Goal: Information Seeking & Learning: Learn about a topic

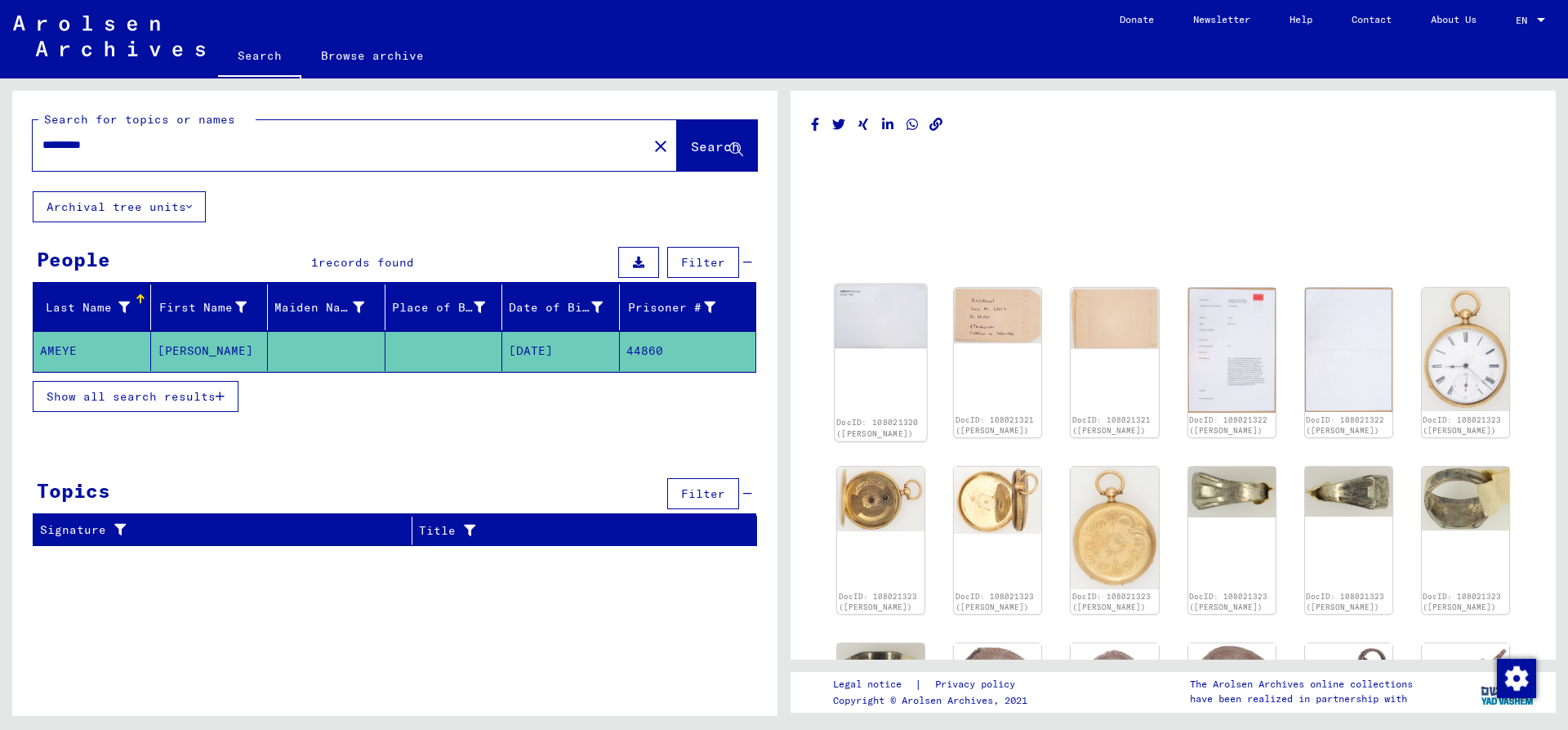
click at [893, 357] on div "DocID: 108021320 ([PERSON_NAME])" at bounding box center [881, 363] width 92 height 157
click at [886, 306] on img at bounding box center [881, 316] width 92 height 64
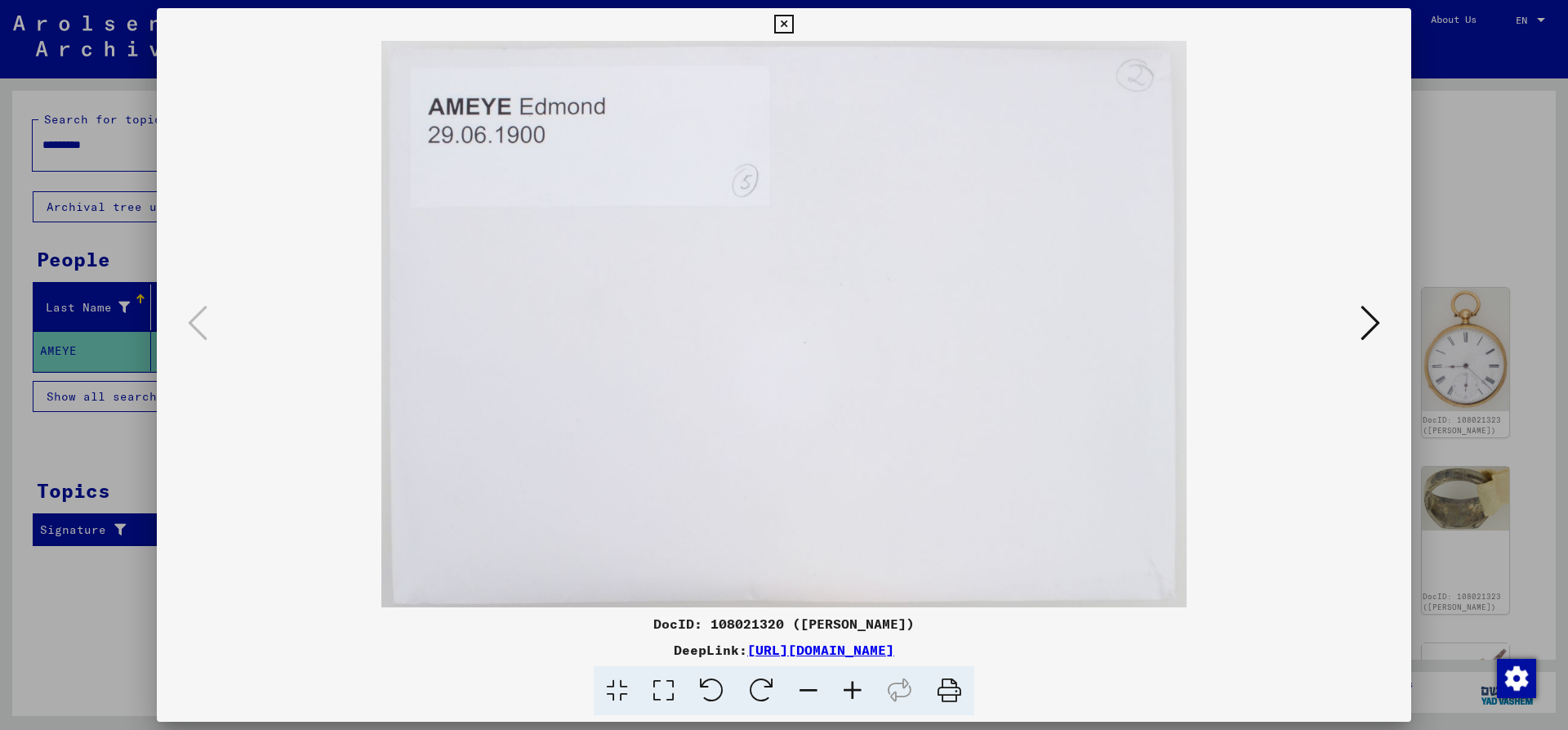
click at [1372, 320] on icon at bounding box center [1371, 323] width 20 height 40
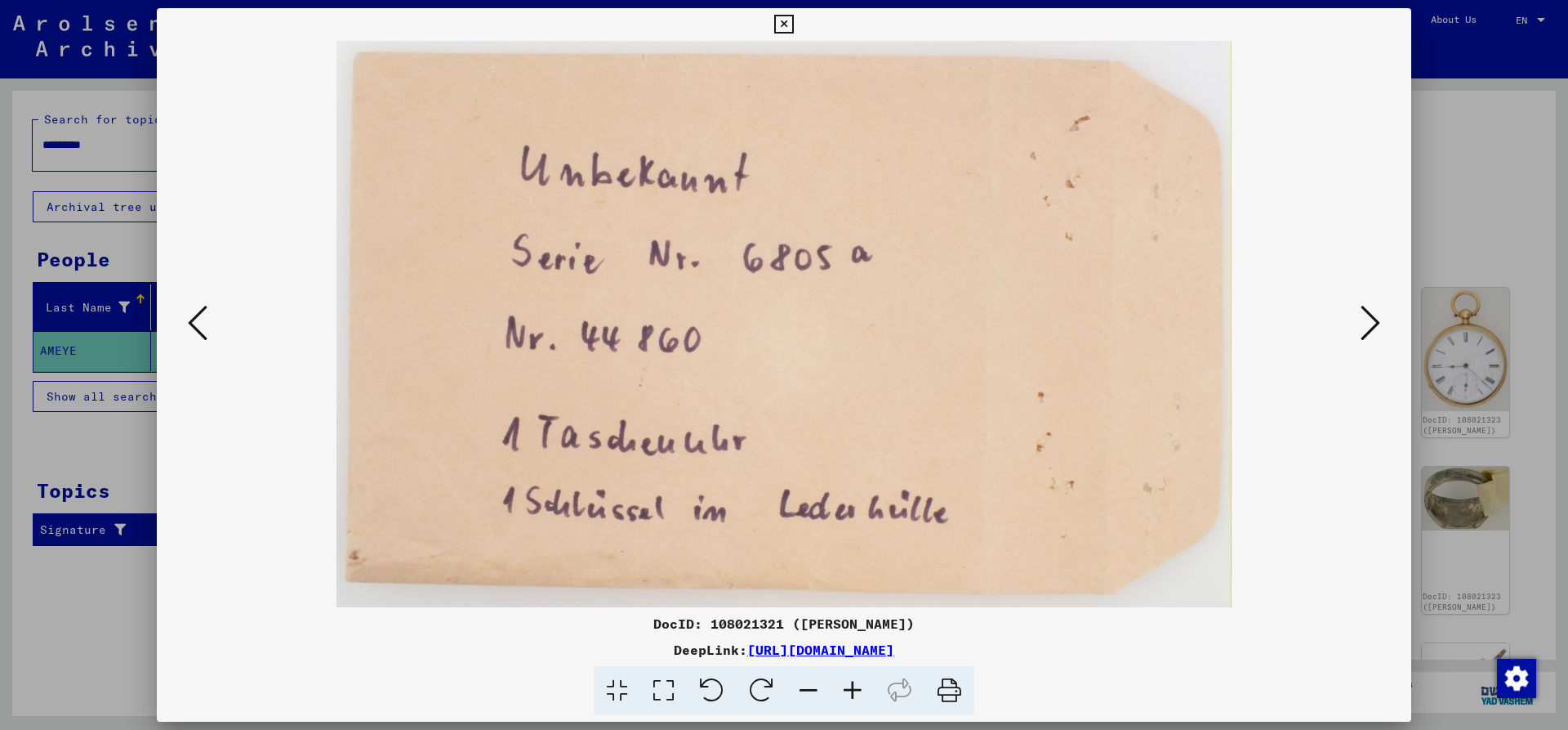
drag, startPoint x: 917, startPoint y: 557, endPoint x: 1090, endPoint y: 566, distance: 173.2
click at [1083, 568] on img at bounding box center [784, 324] width 1144 height 566
click at [1343, 335] on img at bounding box center [784, 324] width 1144 height 566
click at [1348, 338] on img at bounding box center [784, 324] width 1144 height 566
click at [1351, 319] on img at bounding box center [784, 324] width 1144 height 566
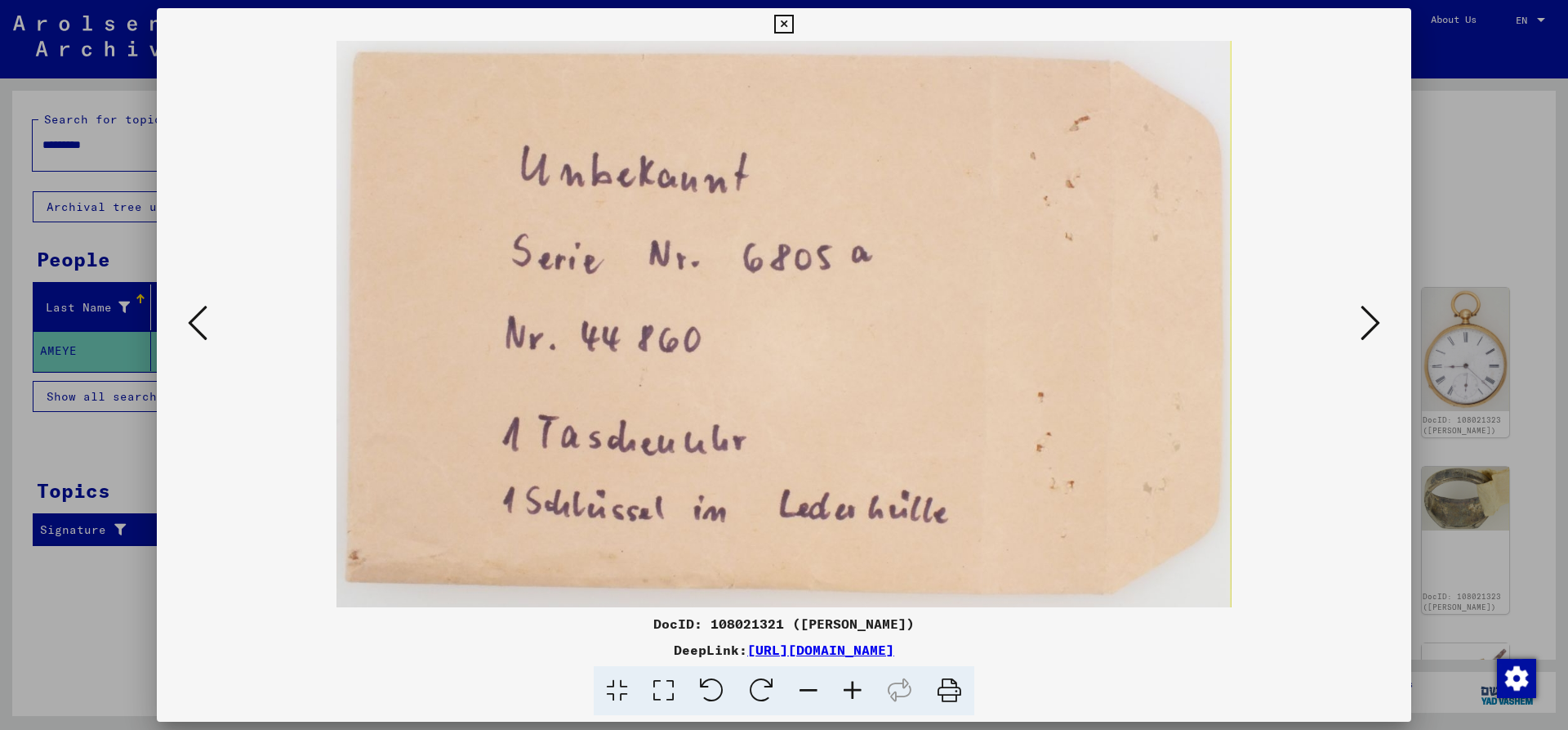
click at [1366, 324] on icon at bounding box center [1371, 323] width 20 height 40
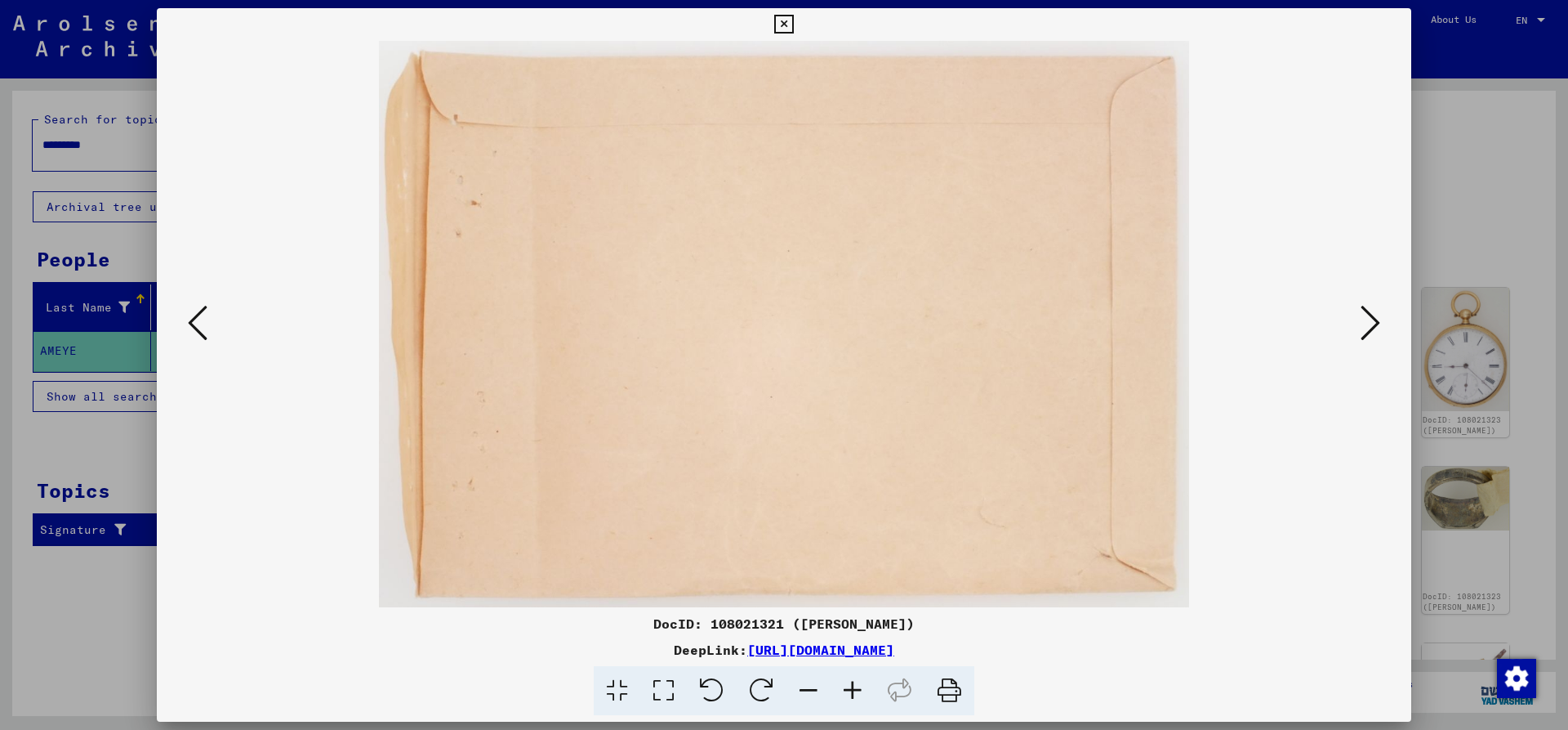
click at [1363, 317] on icon at bounding box center [1371, 323] width 20 height 40
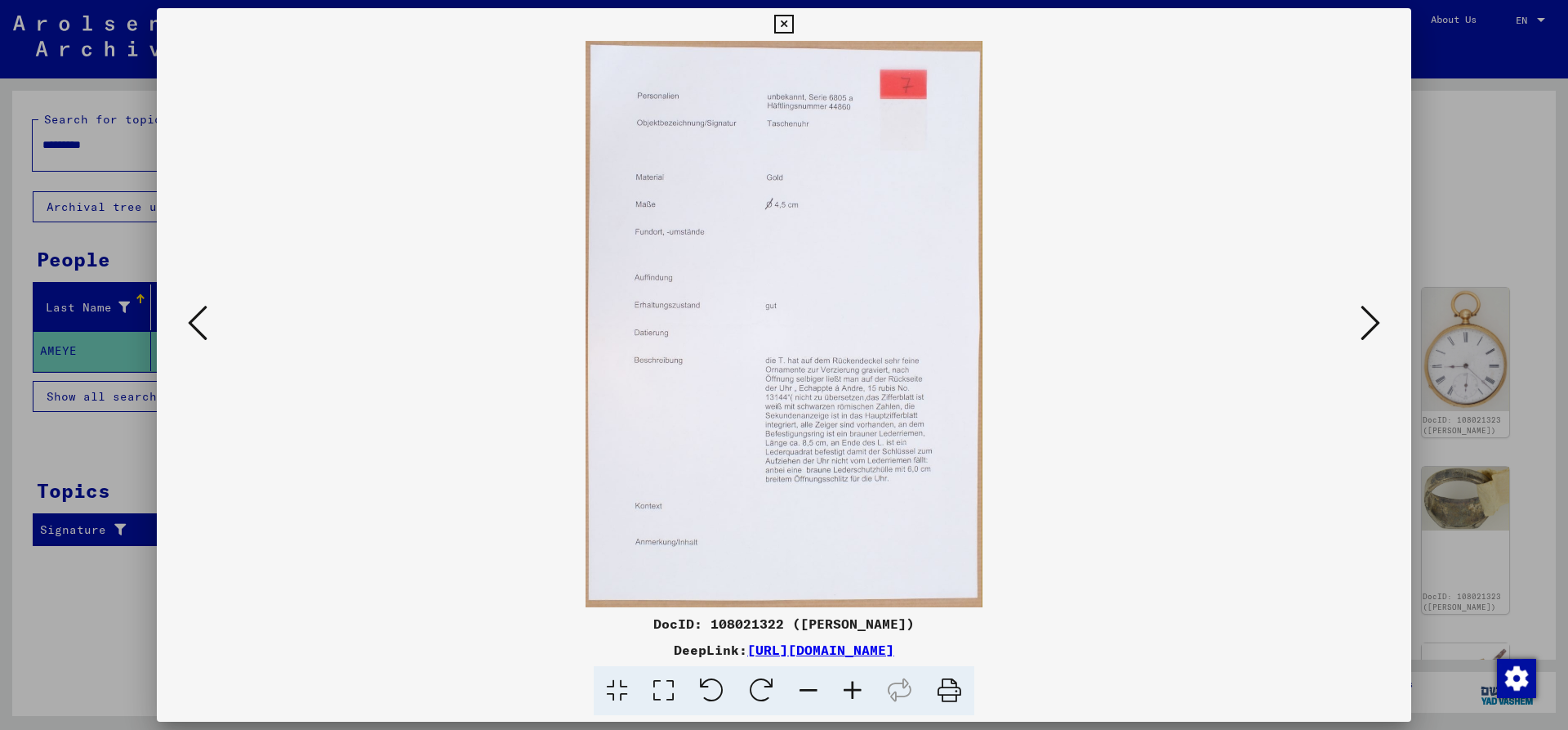
click at [725, 249] on img at bounding box center [784, 324] width 1144 height 566
drag, startPoint x: 767, startPoint y: 118, endPoint x: 824, endPoint y: 126, distance: 57.6
click at [823, 126] on img at bounding box center [784, 324] width 1144 height 566
click at [1370, 329] on icon at bounding box center [1371, 323] width 20 height 40
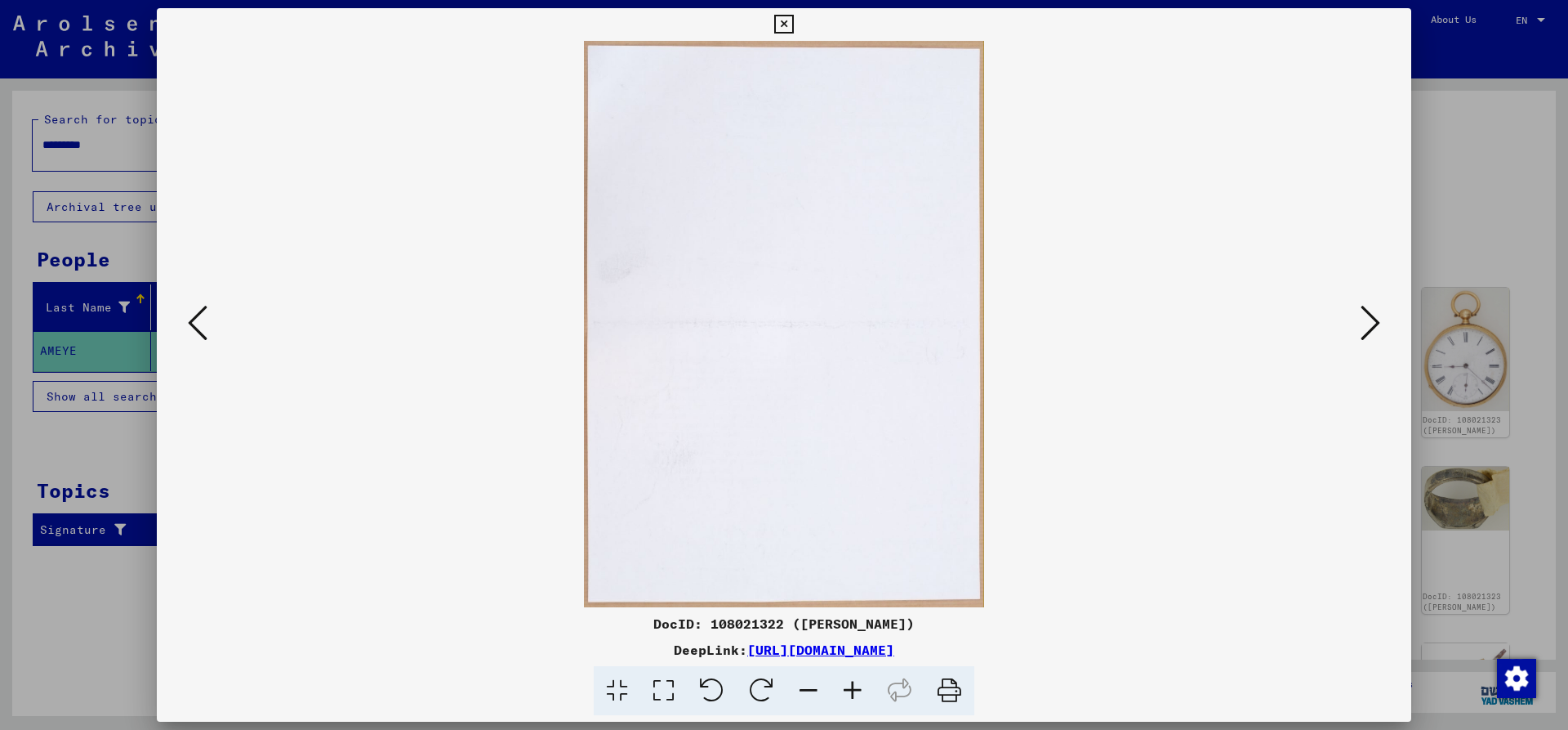
click at [1363, 321] on icon at bounding box center [1371, 323] width 20 height 40
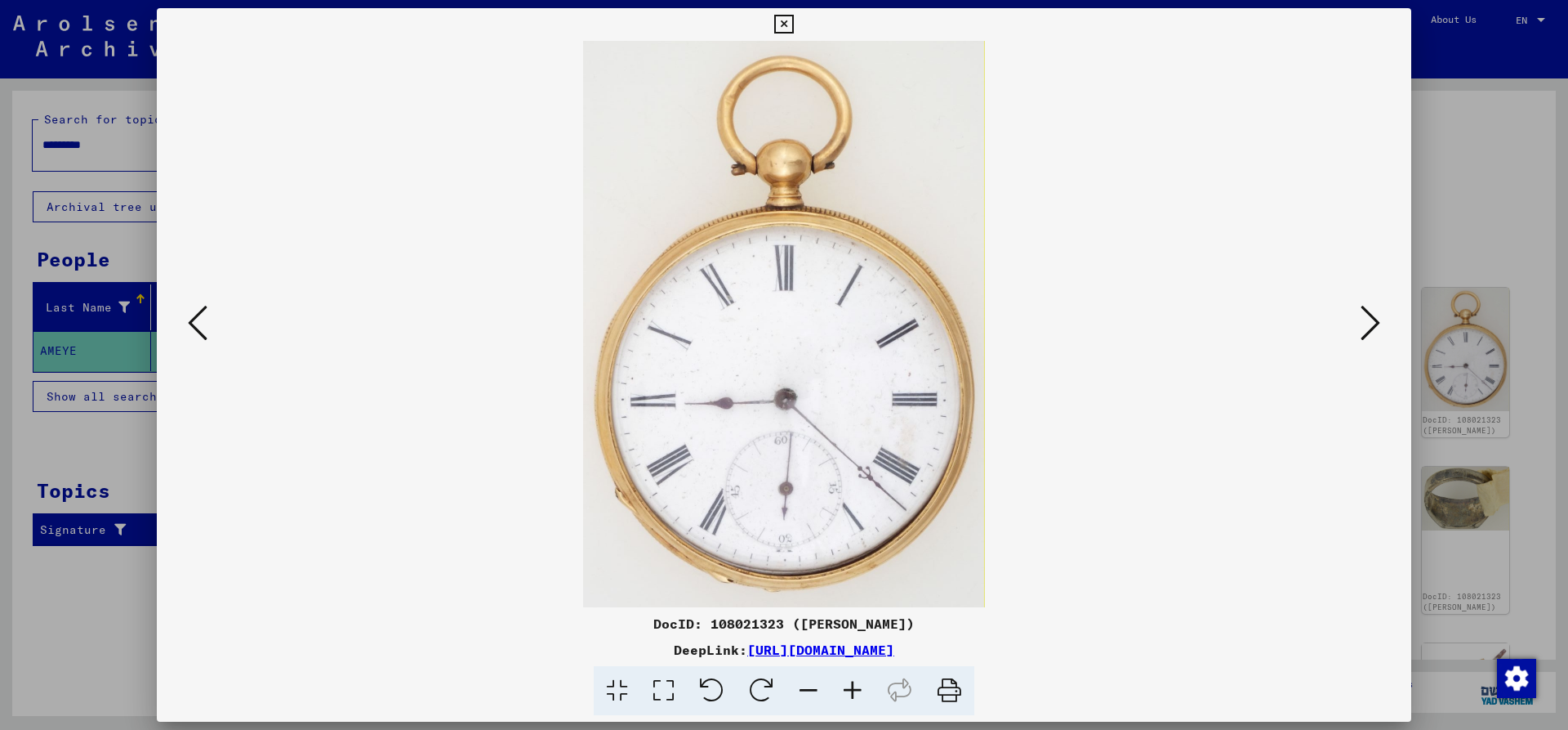
click at [1362, 317] on icon at bounding box center [1371, 323] width 20 height 40
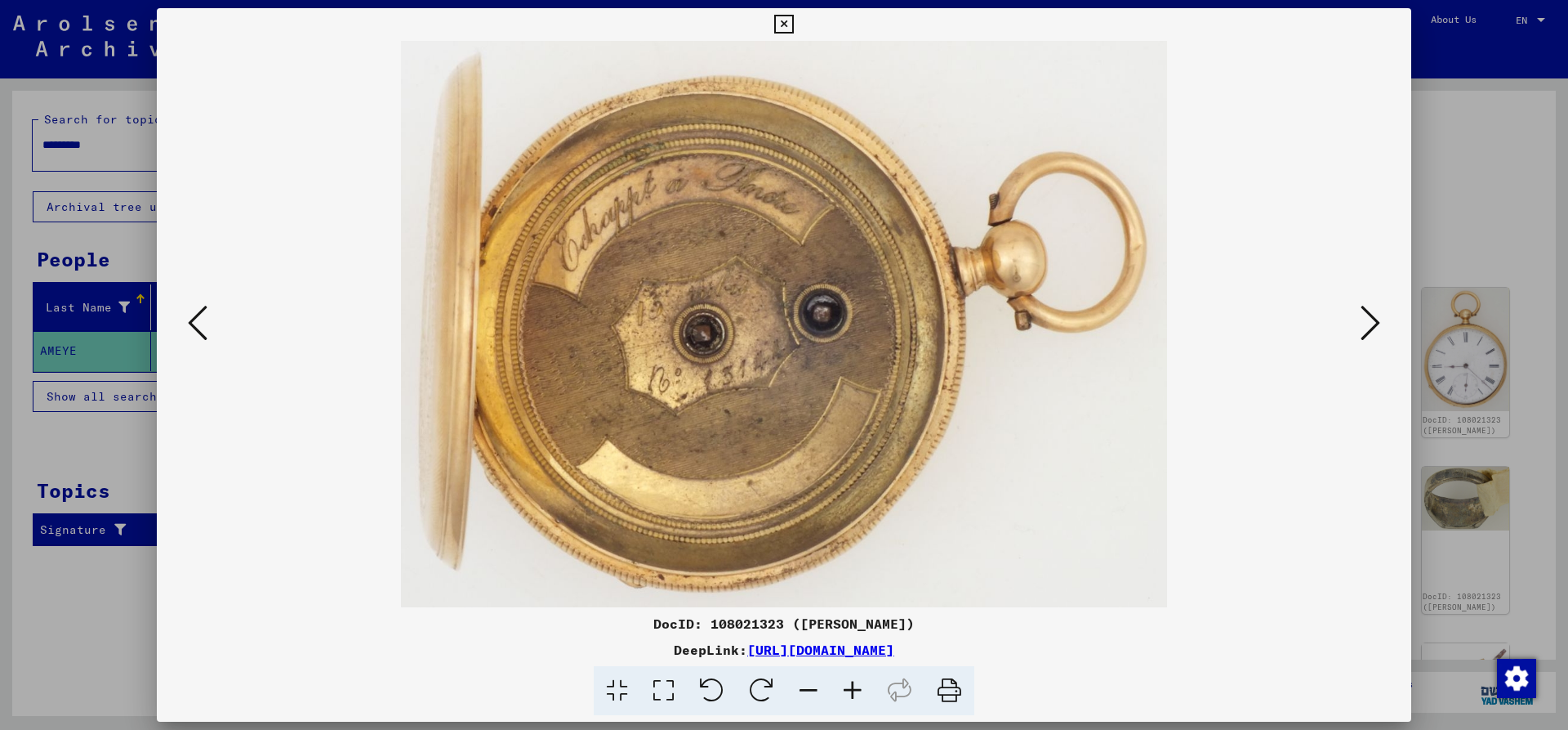
click at [1347, 323] on img at bounding box center [784, 324] width 1144 height 566
click at [1346, 323] on img at bounding box center [784, 324] width 1144 height 566
click at [1341, 301] on img at bounding box center [784, 324] width 1144 height 566
drag, startPoint x: 1353, startPoint y: 301, endPoint x: 1358, endPoint y: 308, distance: 8.6
click at [1358, 308] on div at bounding box center [784, 324] width 1254 height 566
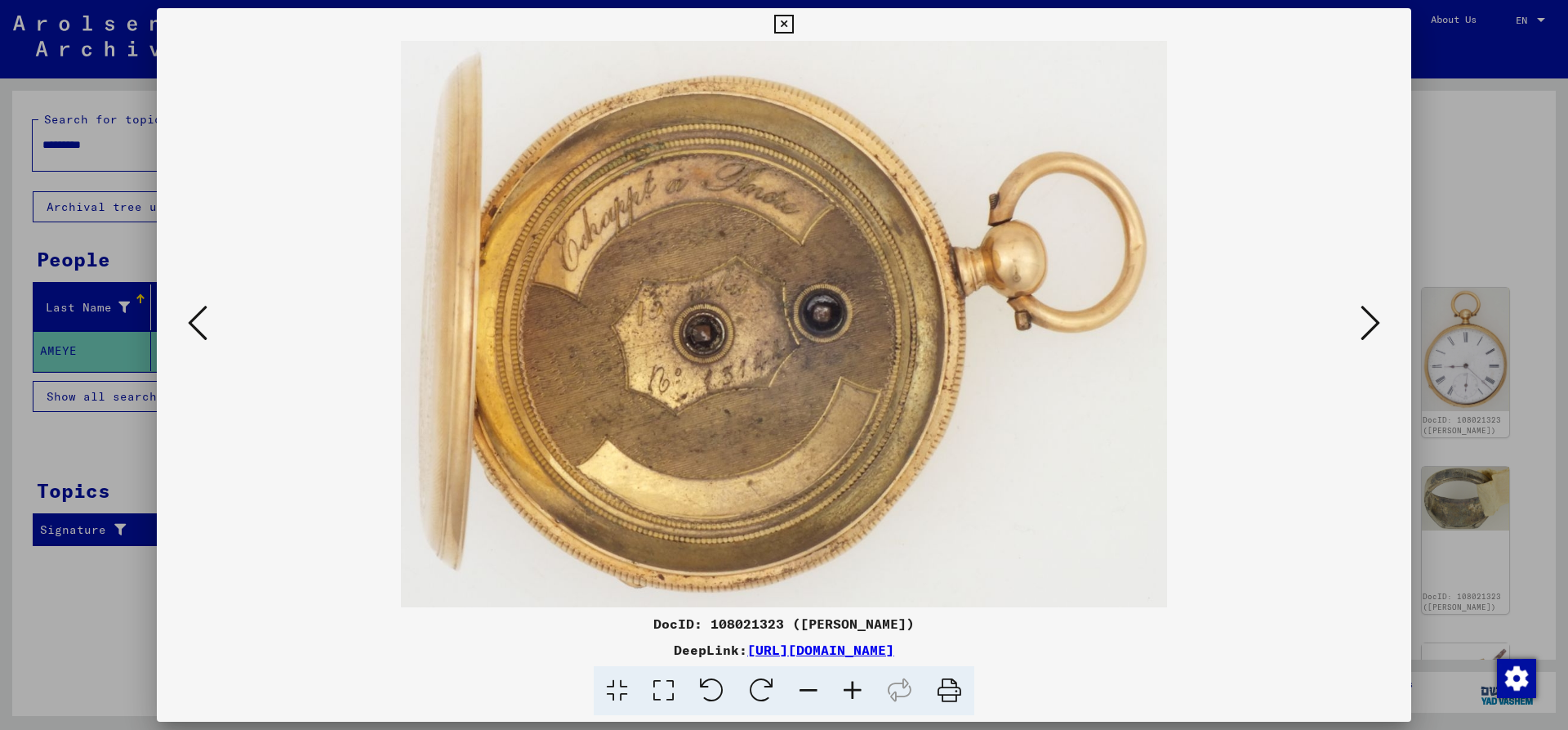
drag, startPoint x: 1359, startPoint y: 302, endPoint x: 1168, endPoint y: 435, distance: 232.7
click at [1171, 435] on div at bounding box center [784, 324] width 1254 height 566
click at [1349, 333] on div at bounding box center [784, 324] width 1254 height 566
click at [1353, 323] on img at bounding box center [784, 324] width 1144 height 566
click at [1363, 323] on icon at bounding box center [1371, 323] width 20 height 40
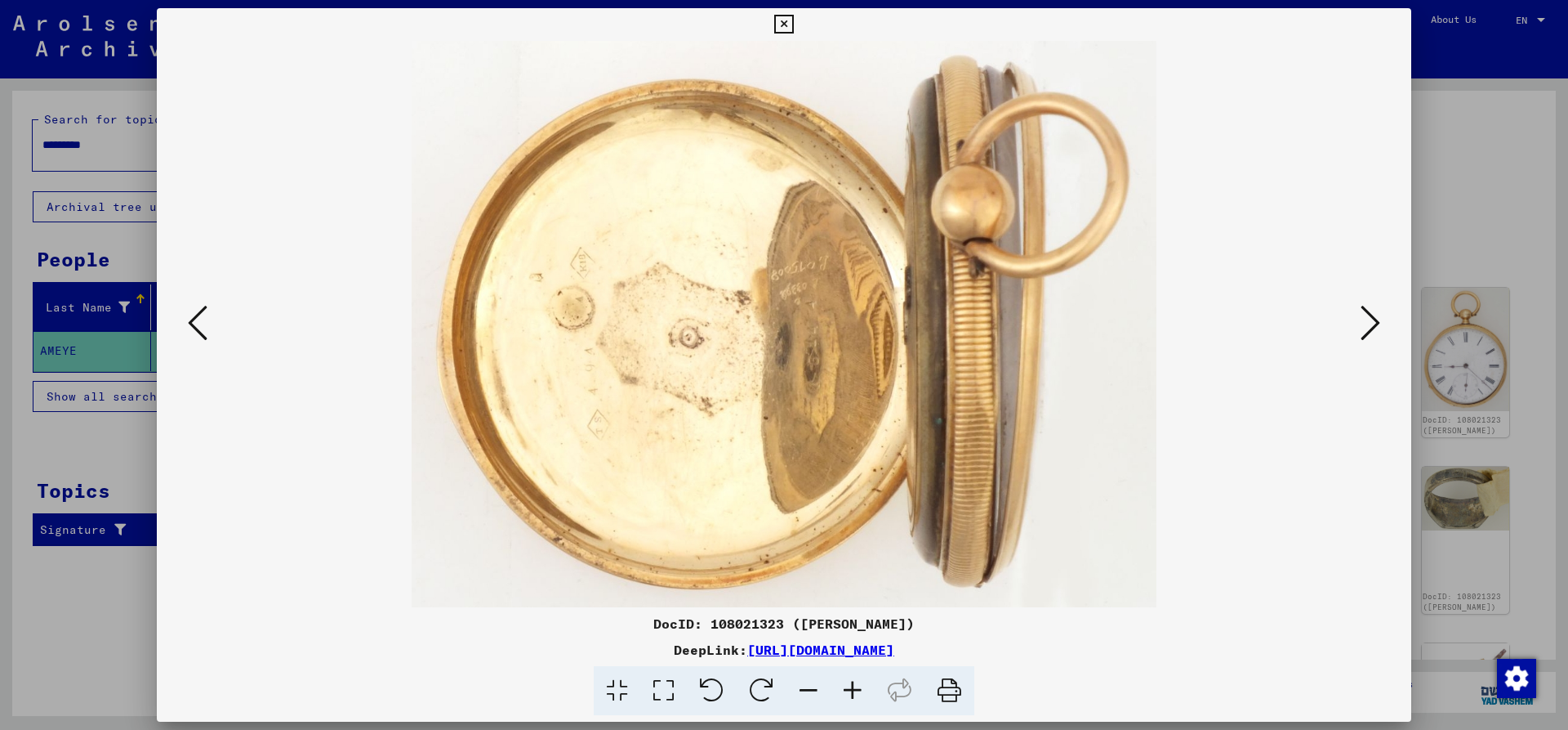
click at [1363, 323] on icon at bounding box center [1371, 323] width 20 height 40
